Goal: Navigation & Orientation: Find specific page/section

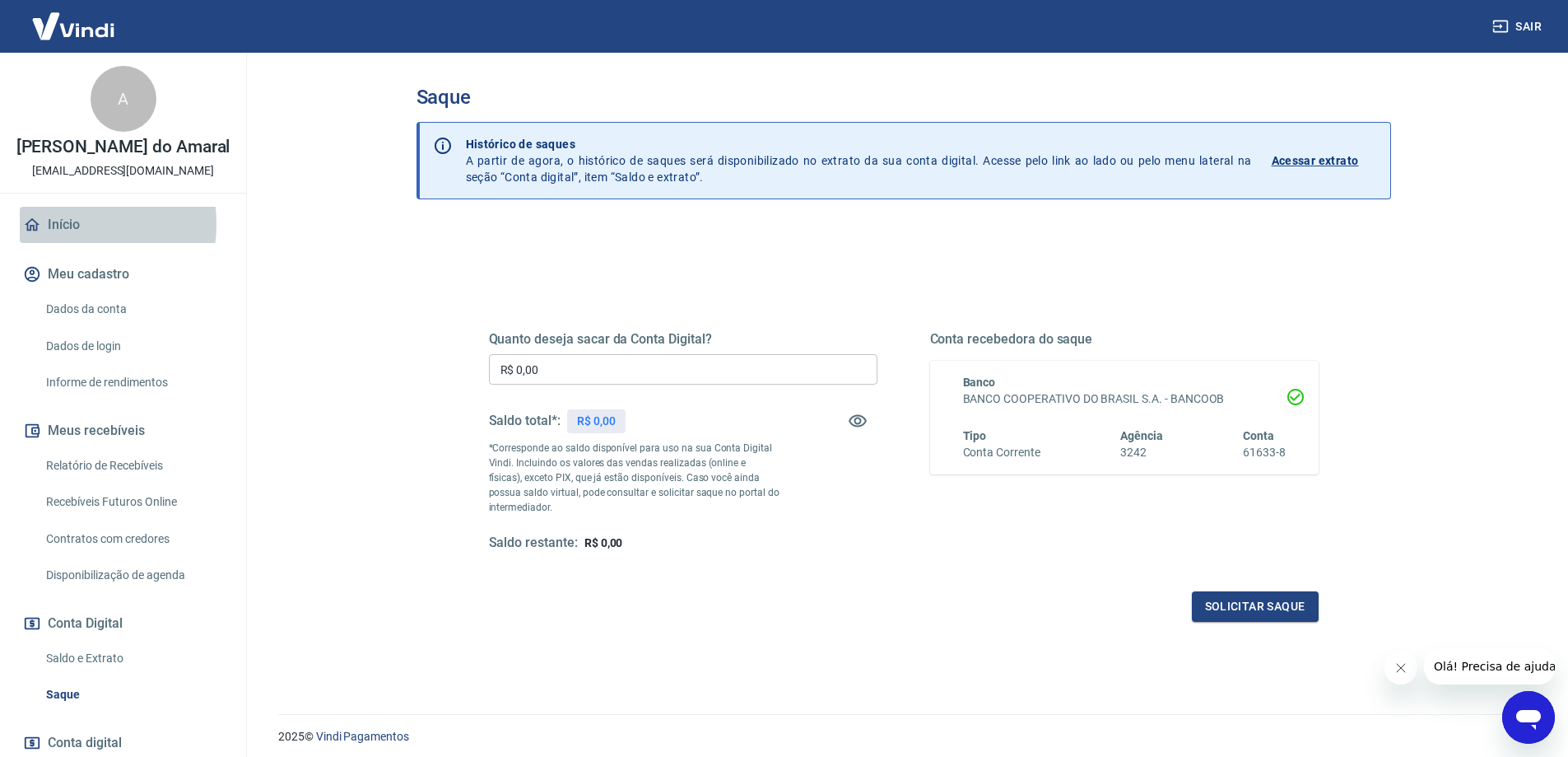
click at [63, 241] on link "Início" at bounding box center [123, 225] width 207 height 36
